Goal: Information Seeking & Learning: Learn about a topic

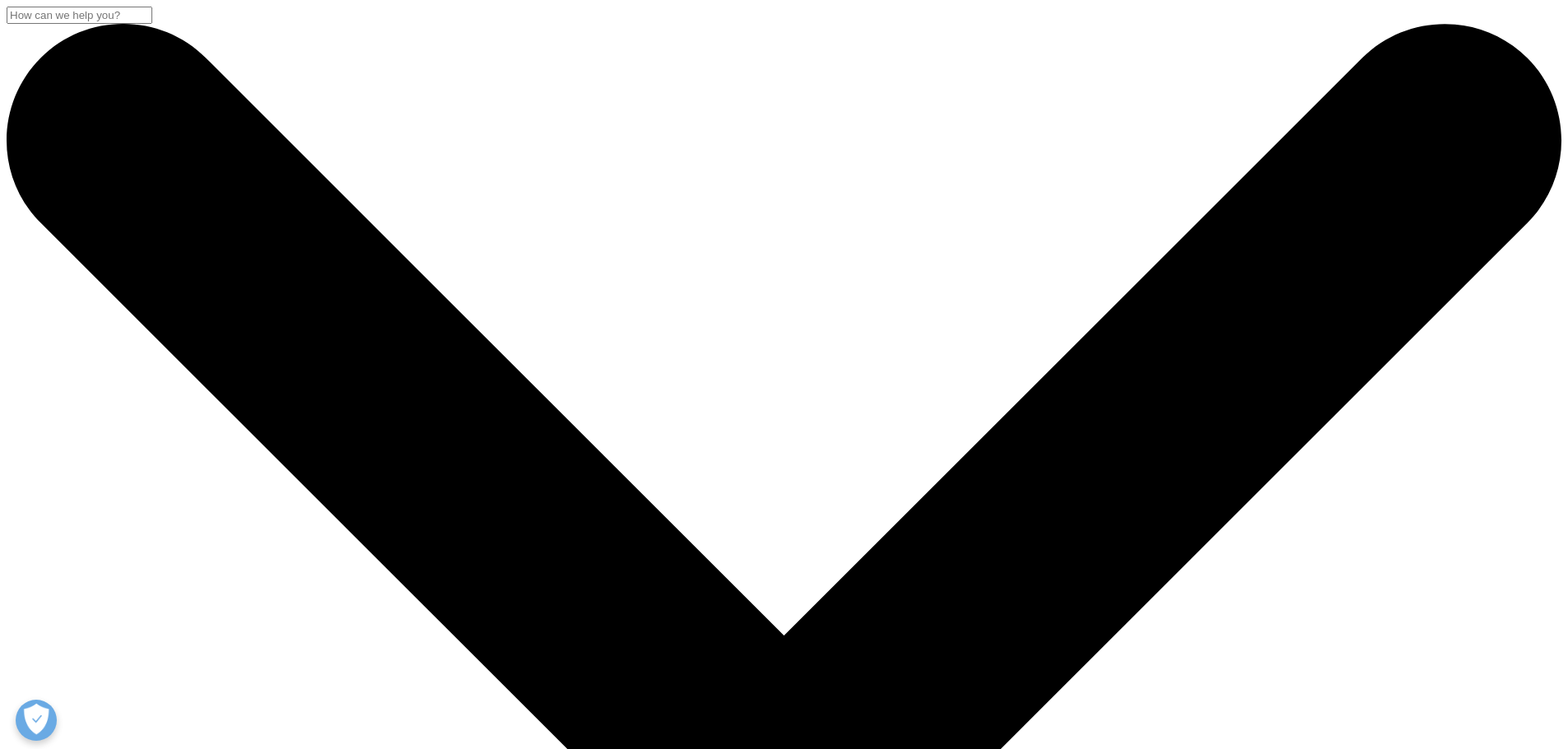
scroll to position [493, 0]
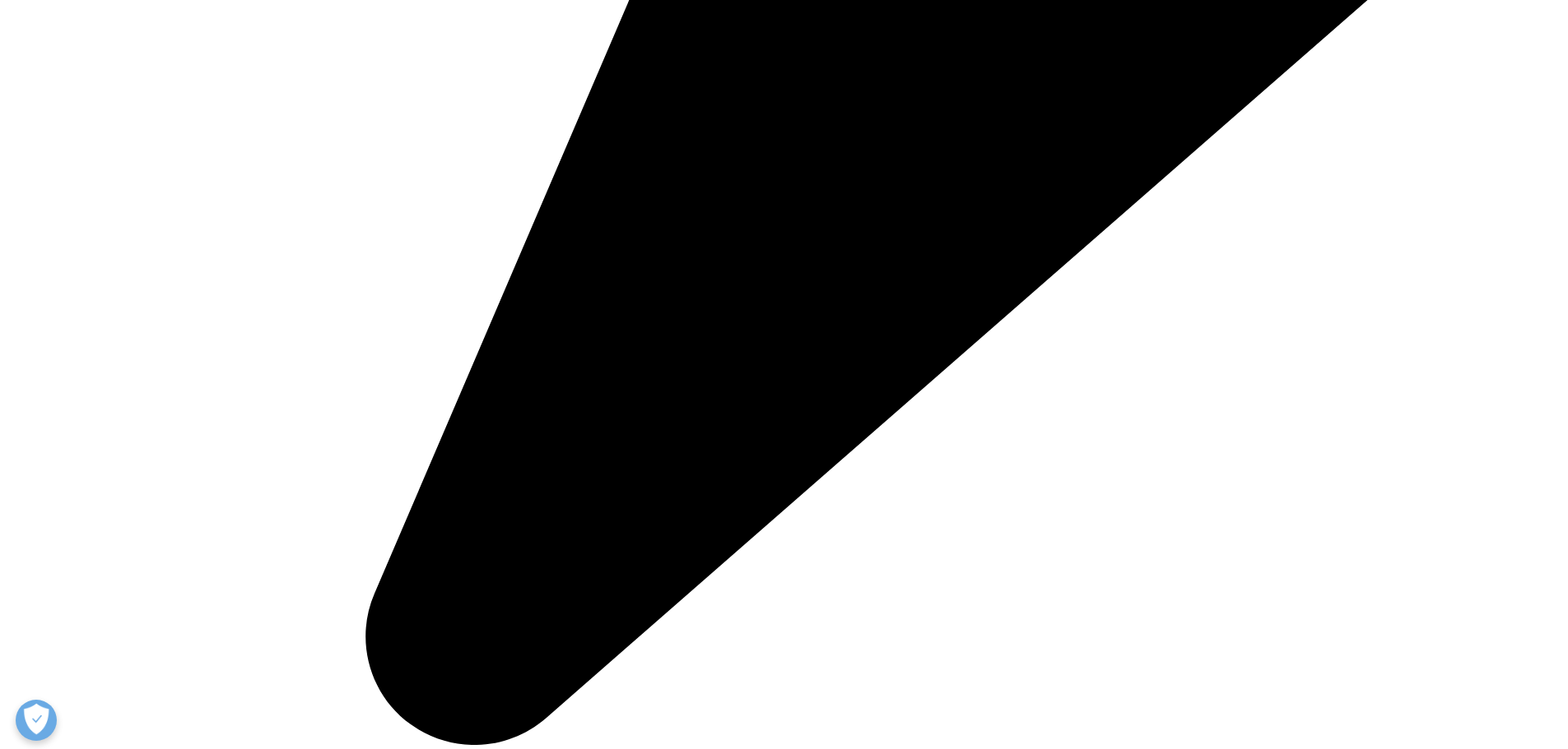
scroll to position [6169, 0]
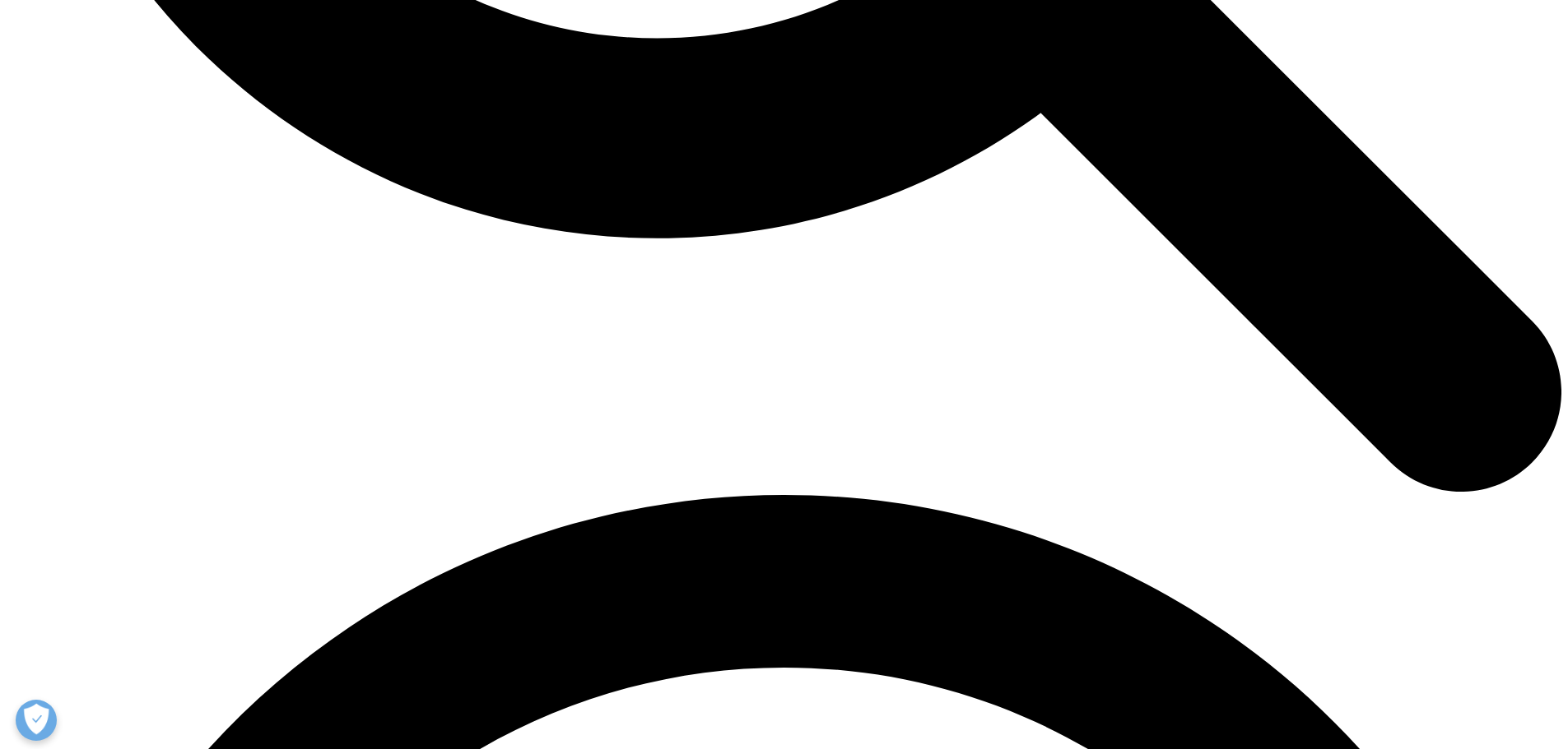
scroll to position [2797, 0]
